Goal: Task Accomplishment & Management: Complete application form

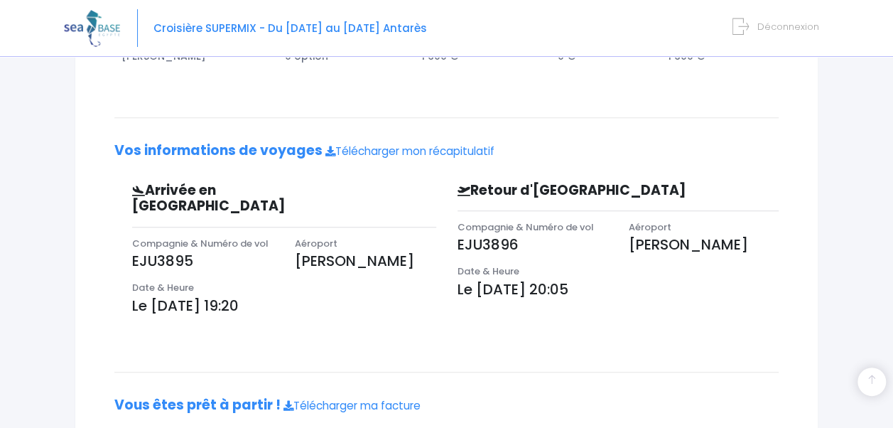
scroll to position [390, 0]
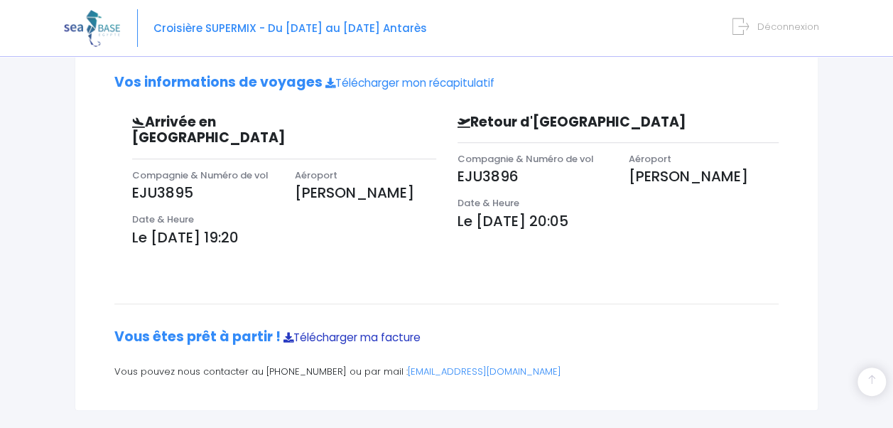
click at [353, 330] on link "Télécharger ma facture" at bounding box center [352, 337] width 137 height 15
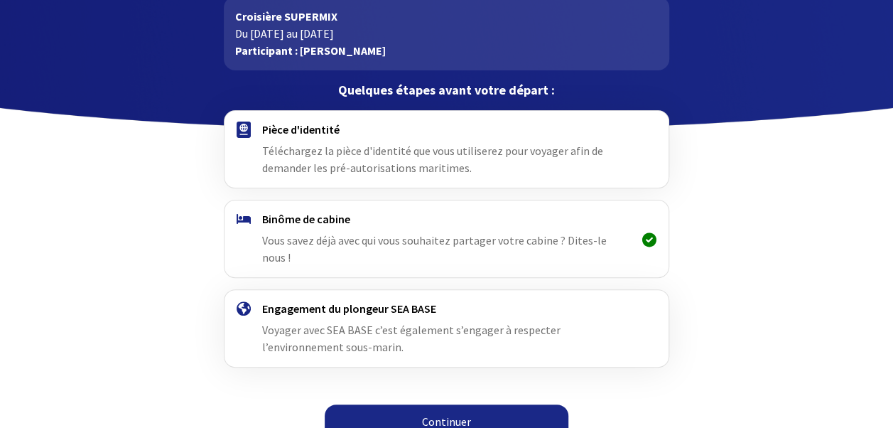
scroll to position [84, 0]
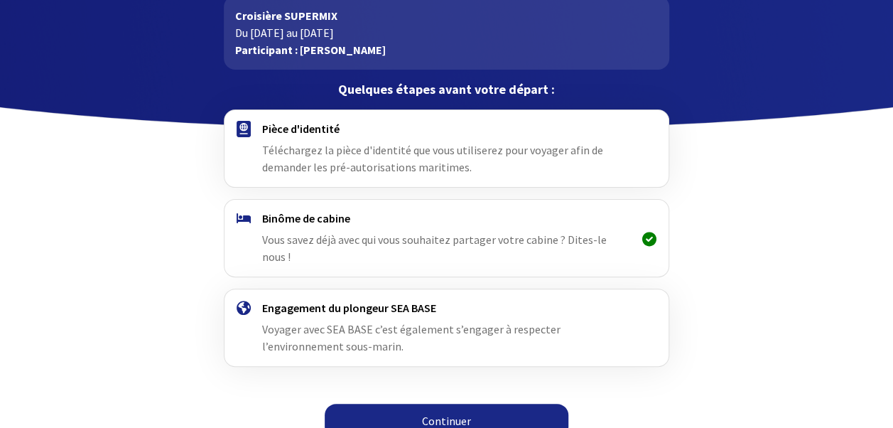
click at [403, 135] on h4 "Pièce d'identité" at bounding box center [446, 129] width 369 height 14
click at [390, 230] on div "Binôme de cabine Vous savez déjà avec qui vous souhaitez partager votre cabine …" at bounding box center [446, 238] width 369 height 54
click at [412, 322] on span "Voyager avec SEA BASE c’est également s’engager à respecter l’environnement sou…" at bounding box center [411, 337] width 299 height 31
click at [458, 406] on link "Continuer" at bounding box center [447, 421] width 244 height 34
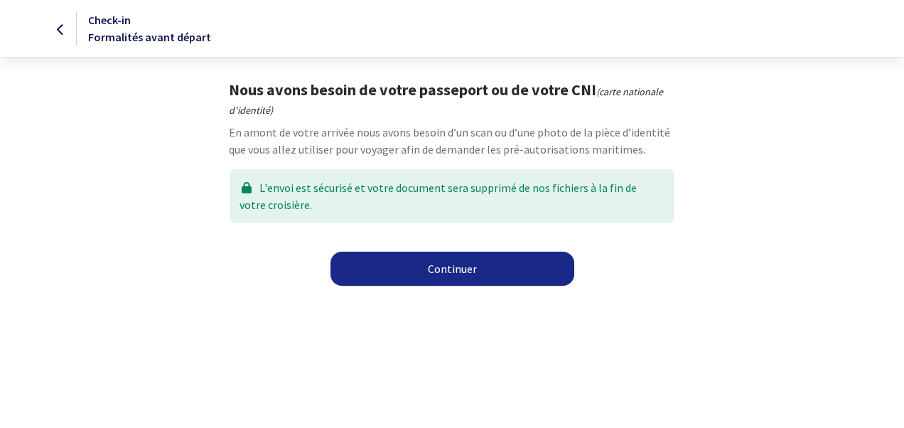
click at [441, 272] on link "Continuer" at bounding box center [453, 269] width 244 height 34
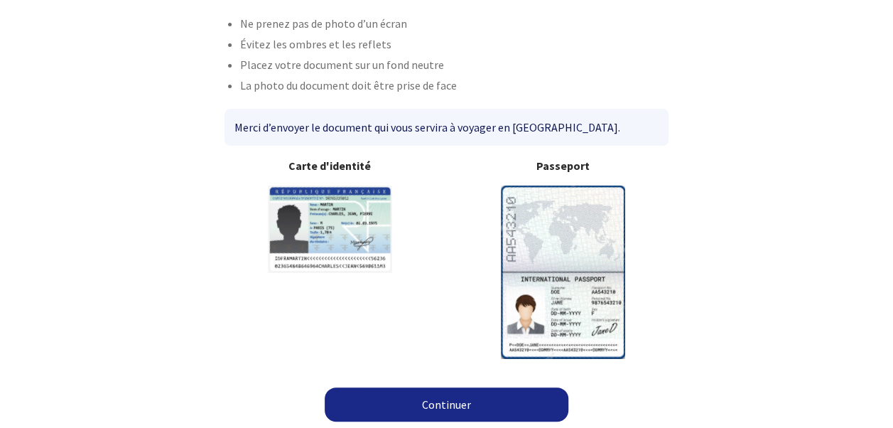
scroll to position [102, 0]
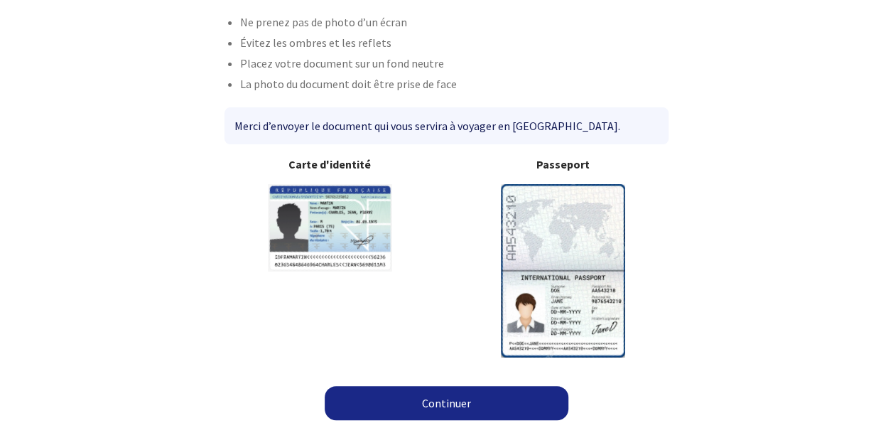
click at [463, 408] on link "Continuer" at bounding box center [447, 403] width 244 height 34
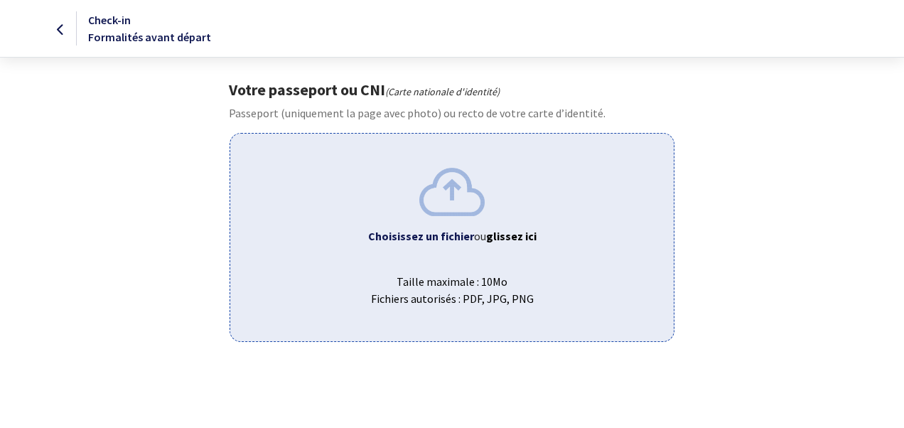
click at [426, 199] on img at bounding box center [451, 192] width 65 height 48
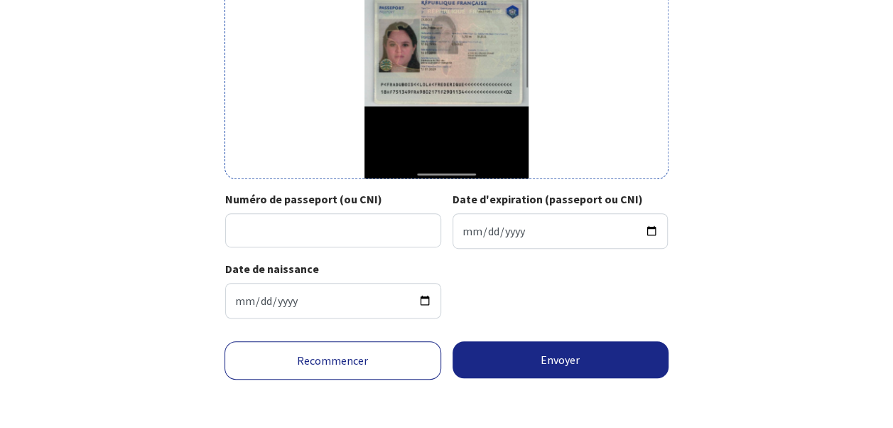
scroll to position [311, 0]
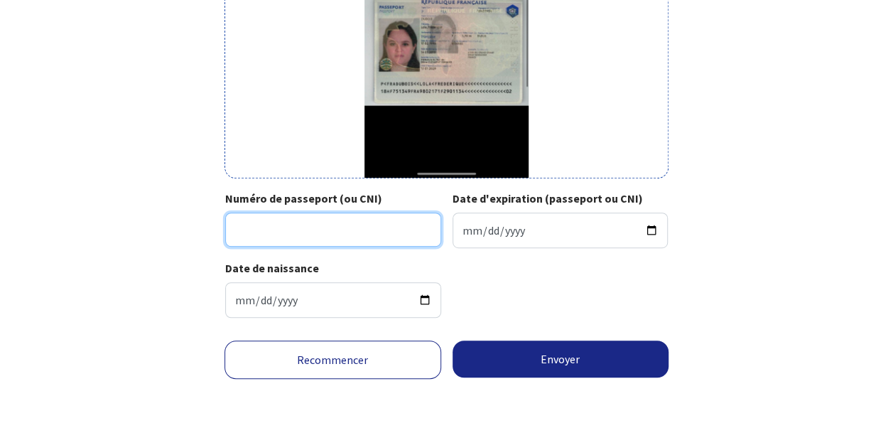
click at [350, 215] on input "Numéro de passeport (ou CNI)" at bounding box center [333, 230] width 216 height 34
type input "18HF75134"
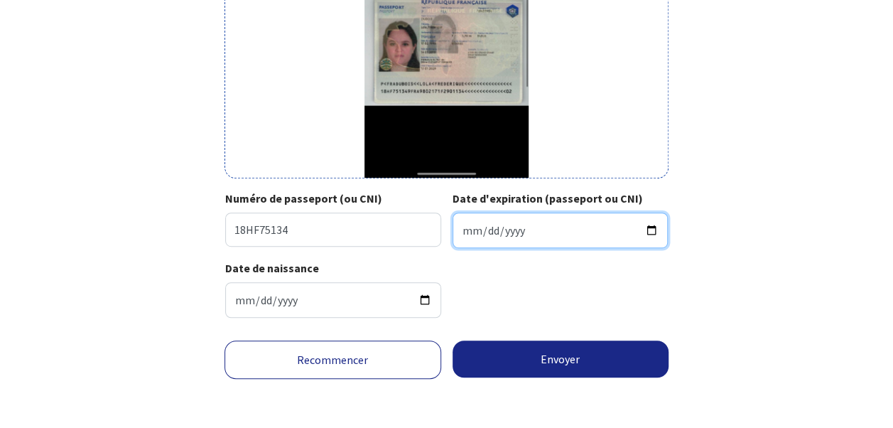
click at [505, 232] on input "Date d'expiration (passeport ou CNI)" at bounding box center [561, 231] width 216 height 36
click at [464, 232] on input "Date d'expiration (passeport ou CNI)" at bounding box center [561, 231] width 216 height 36
type input "[DATE]"
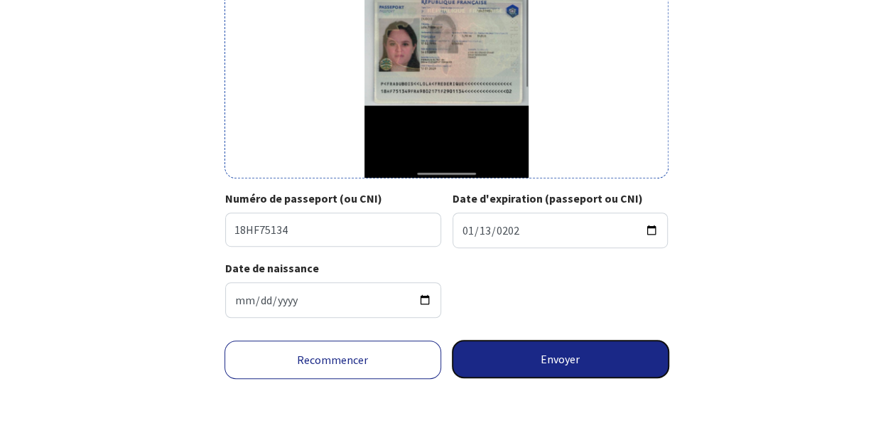
click at [557, 356] on button "Envoyer" at bounding box center [561, 358] width 217 height 37
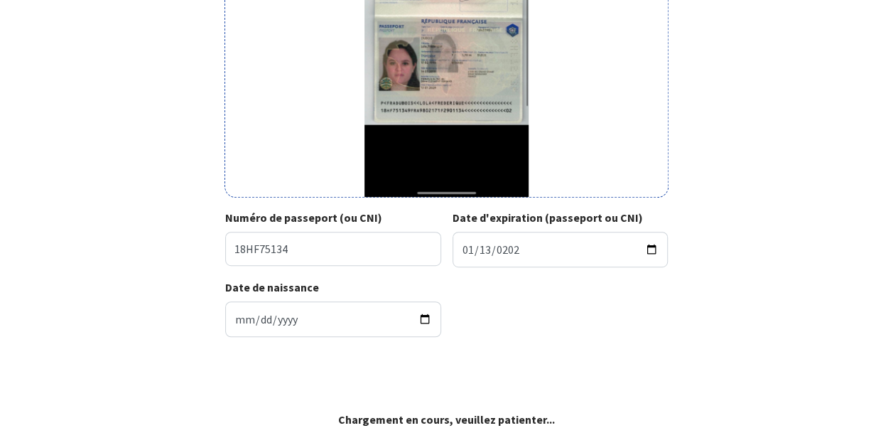
scroll to position [291, 0]
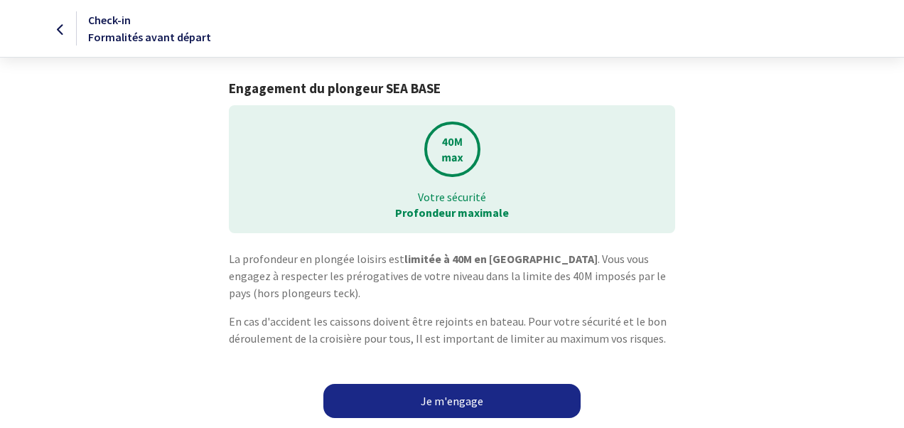
click at [485, 407] on link "Je m'engage" at bounding box center [451, 401] width 257 height 34
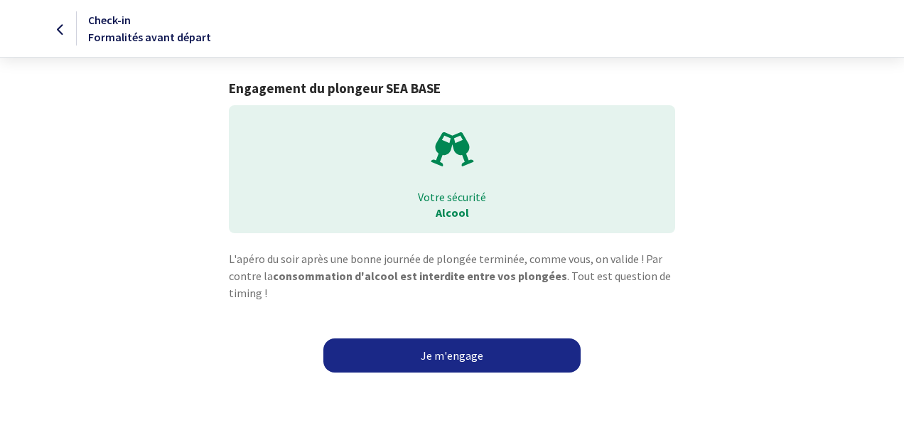
click at [451, 353] on link "Je m'engage" at bounding box center [451, 355] width 257 height 34
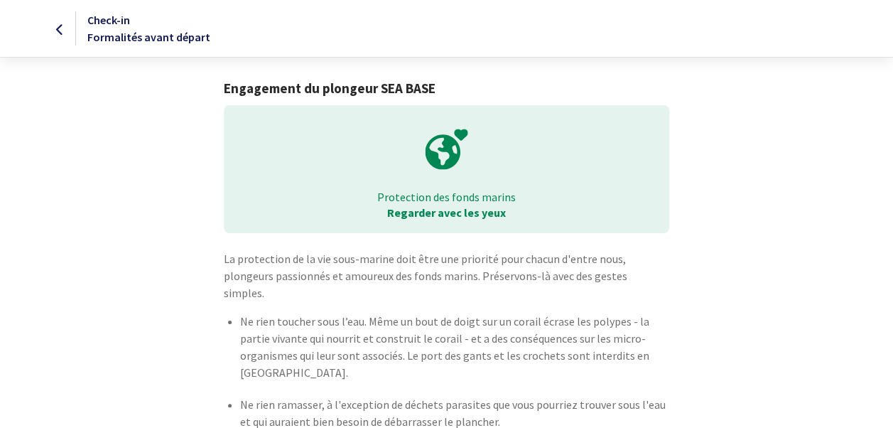
scroll to position [79, 0]
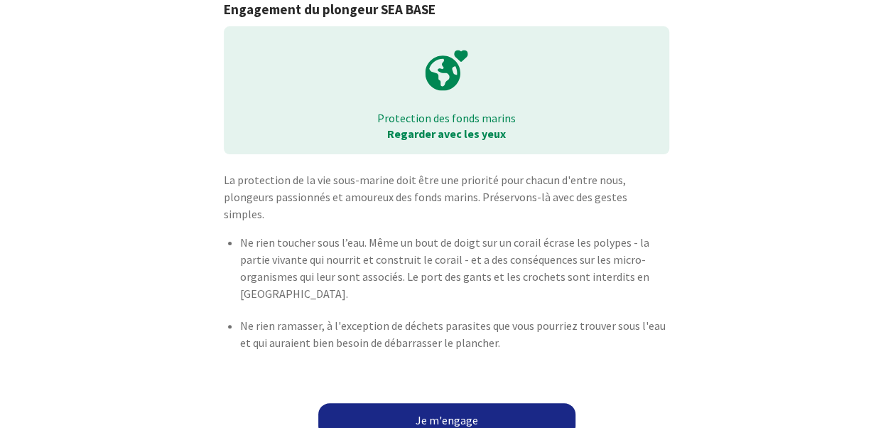
click at [453, 408] on link "Je m'engage" at bounding box center [446, 420] width 257 height 34
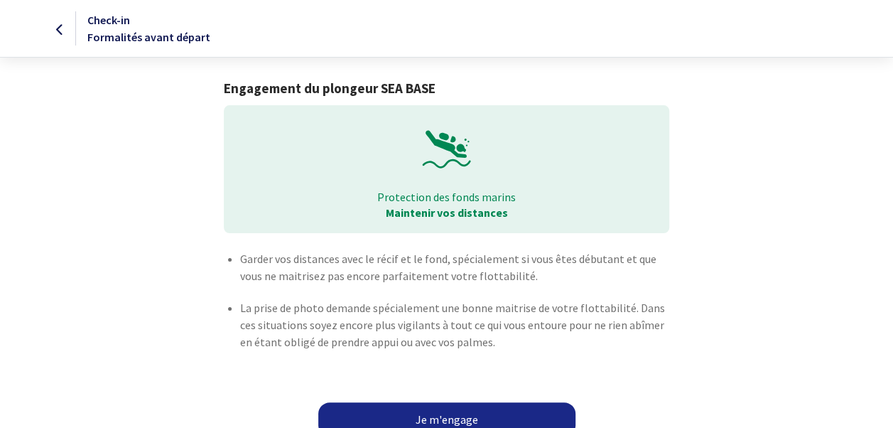
scroll to position [16, 0]
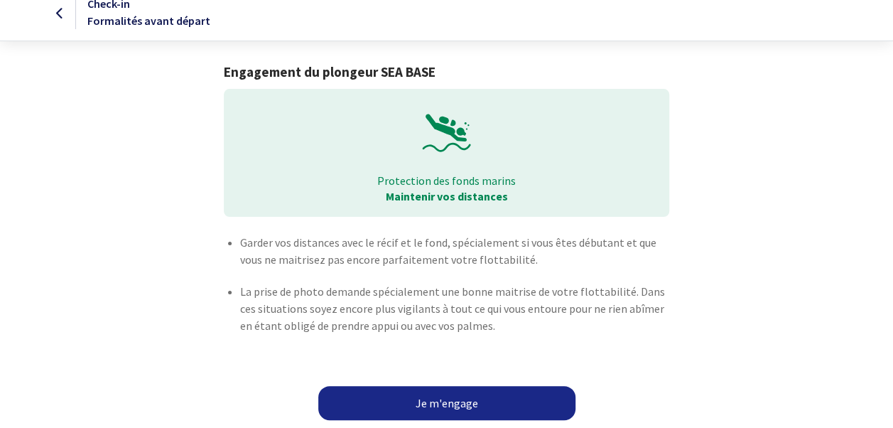
click at [445, 395] on link "Je m'engage" at bounding box center [446, 403] width 257 height 34
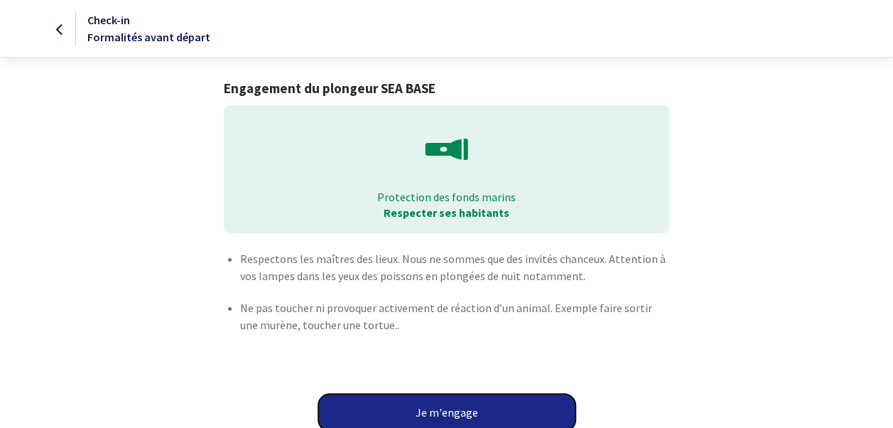
click at [449, 411] on button "Je m'engage" at bounding box center [446, 412] width 257 height 37
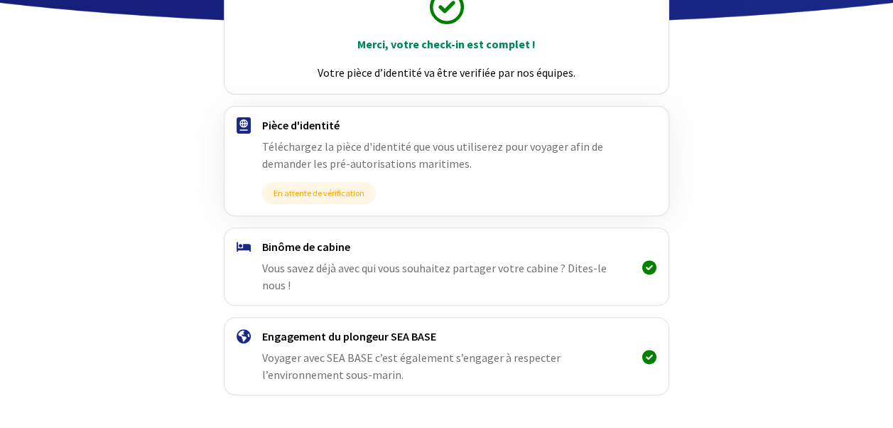
scroll to position [216, 0]
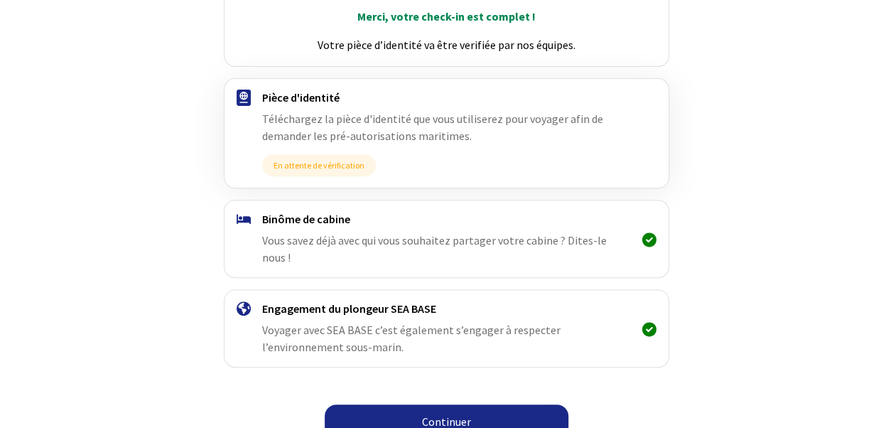
click at [469, 404] on link "Continuer" at bounding box center [447, 421] width 244 height 34
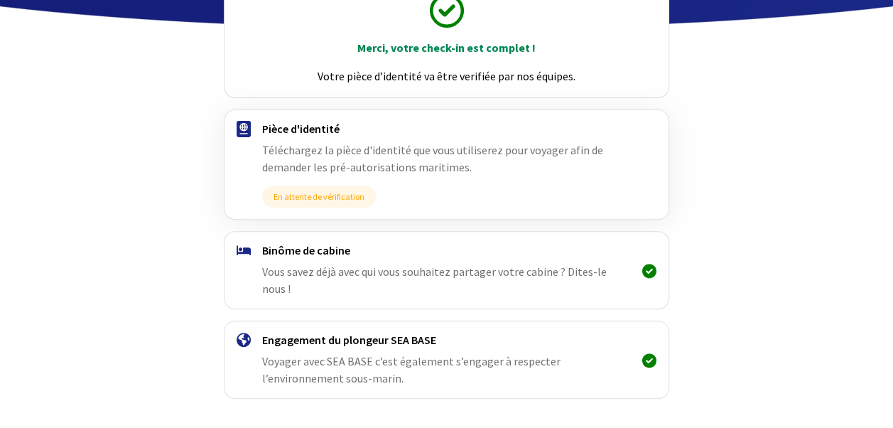
scroll to position [216, 0]
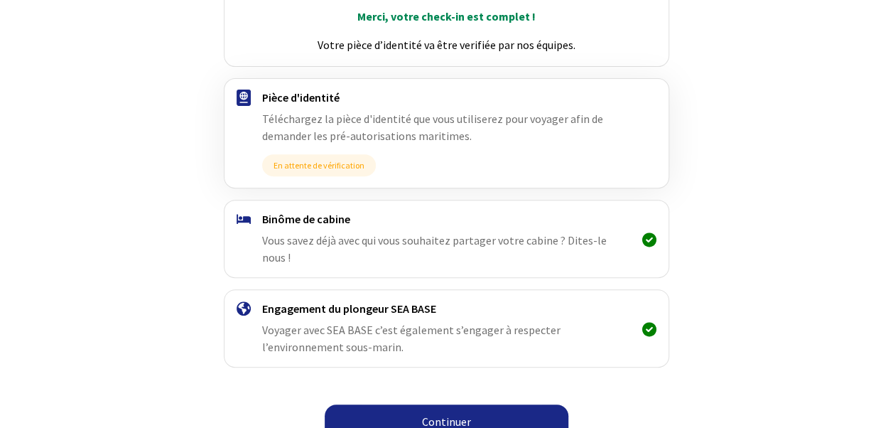
click at [446, 404] on link "Continuer" at bounding box center [447, 421] width 244 height 34
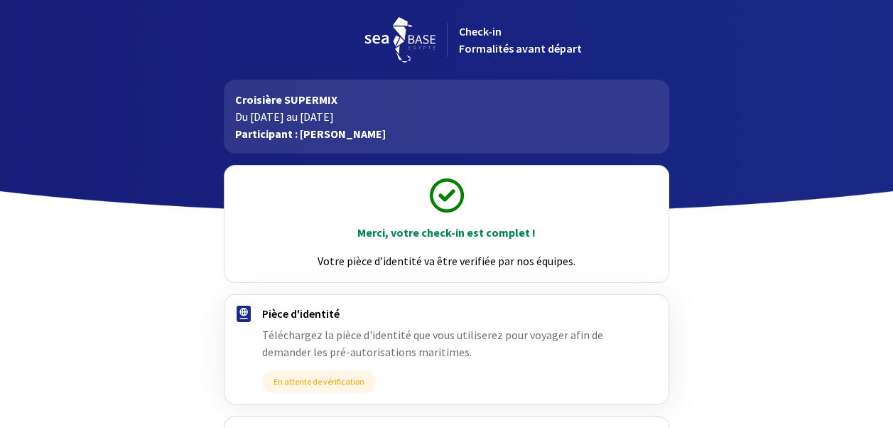
scroll to position [216, 0]
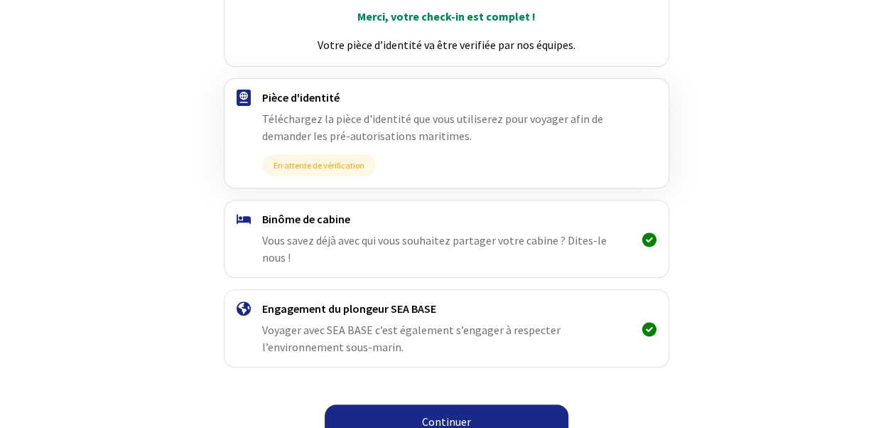
click at [443, 404] on link "Continuer" at bounding box center [447, 421] width 244 height 34
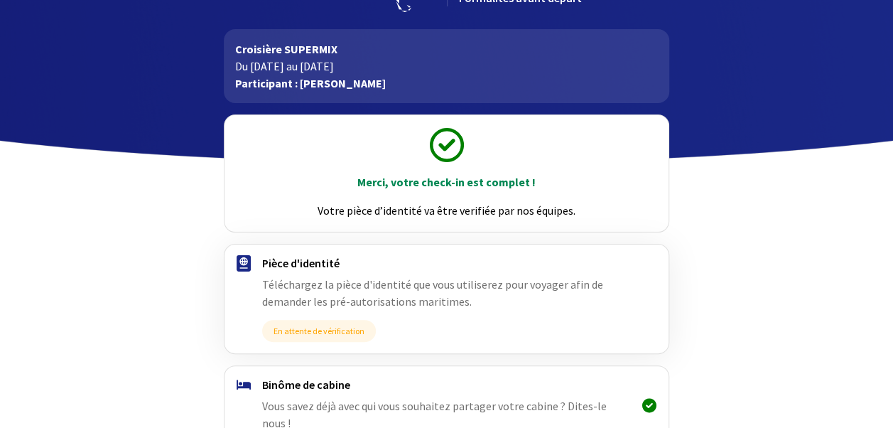
scroll to position [216, 0]
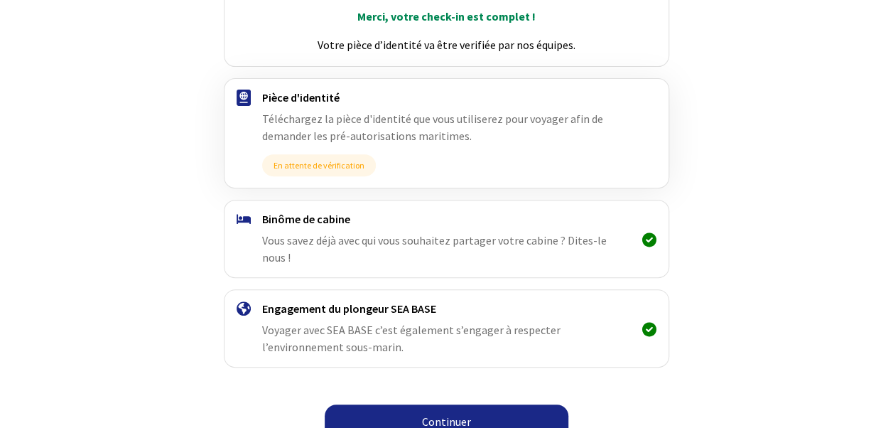
click at [451, 404] on link "Continuer" at bounding box center [447, 421] width 244 height 34
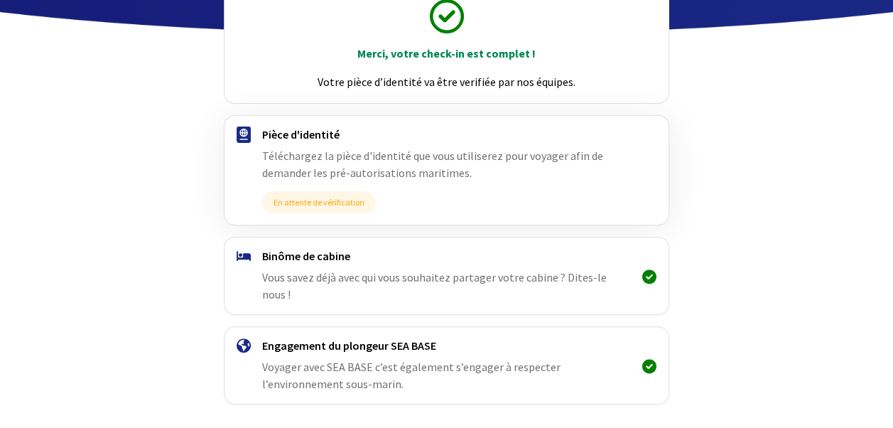
scroll to position [216, 0]
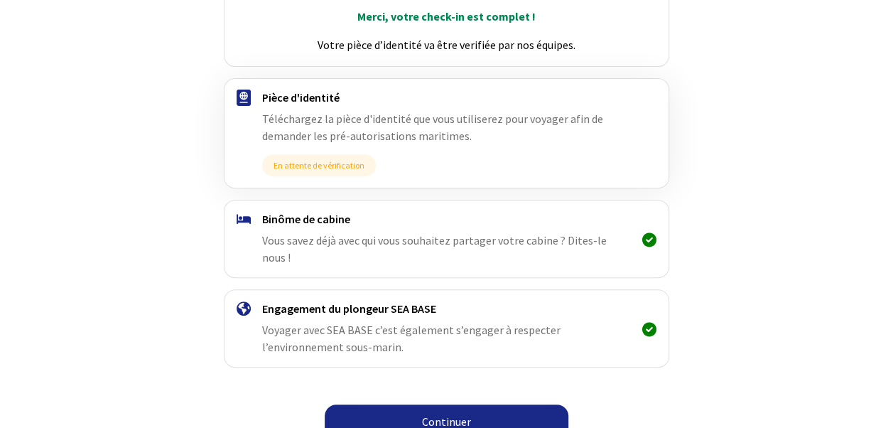
click at [477, 404] on link "Continuer" at bounding box center [447, 421] width 244 height 34
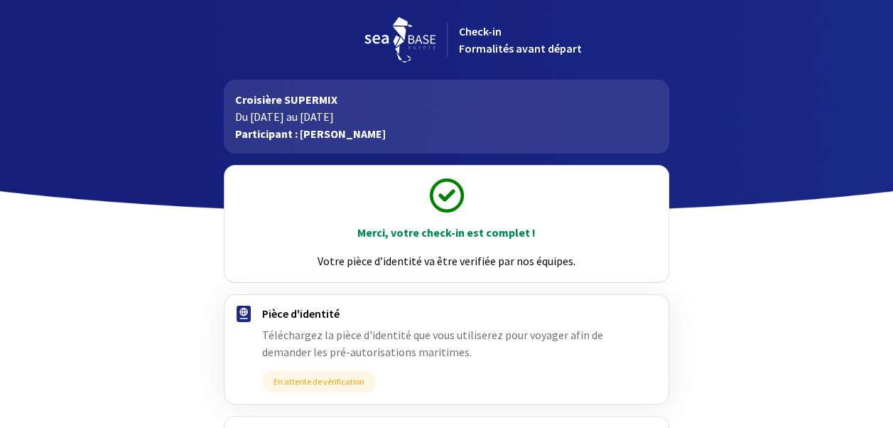
scroll to position [216, 0]
